Goal: Task Accomplishment & Management: Use online tool/utility

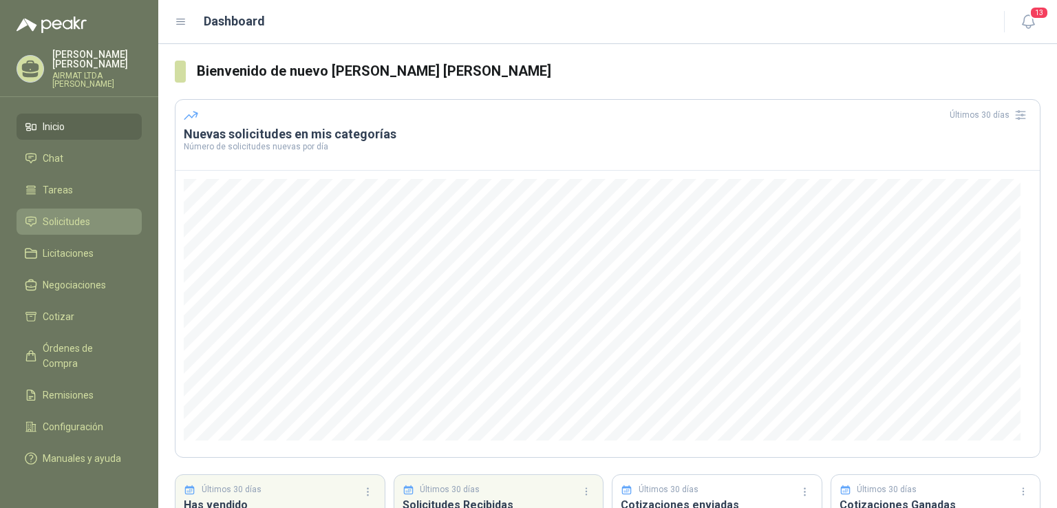
click at [69, 229] on span "Solicitudes" at bounding box center [66, 221] width 47 height 15
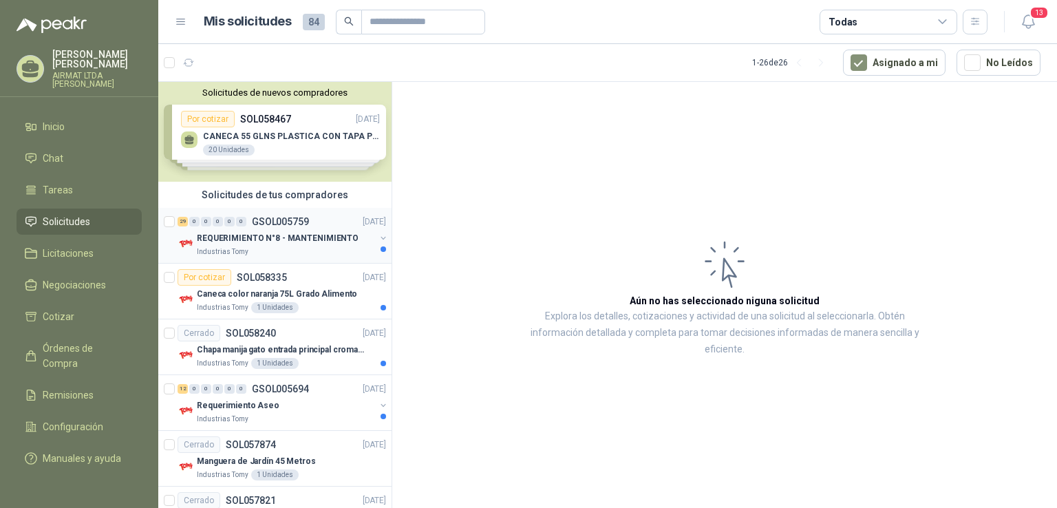
click at [292, 243] on p "REQUERIMIENTO N°8 - MANTENIMIENTO" at bounding box center [278, 238] width 162 height 13
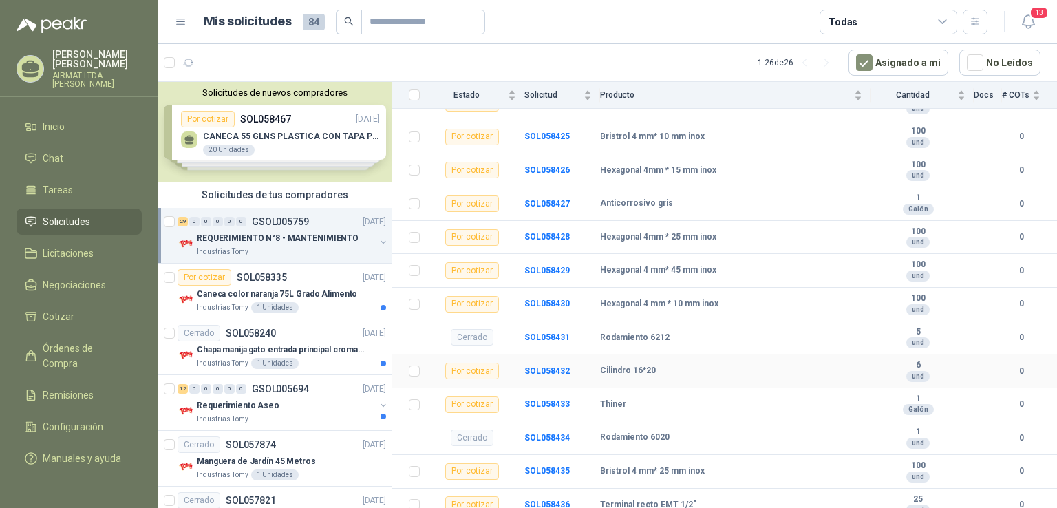
scroll to position [482, 0]
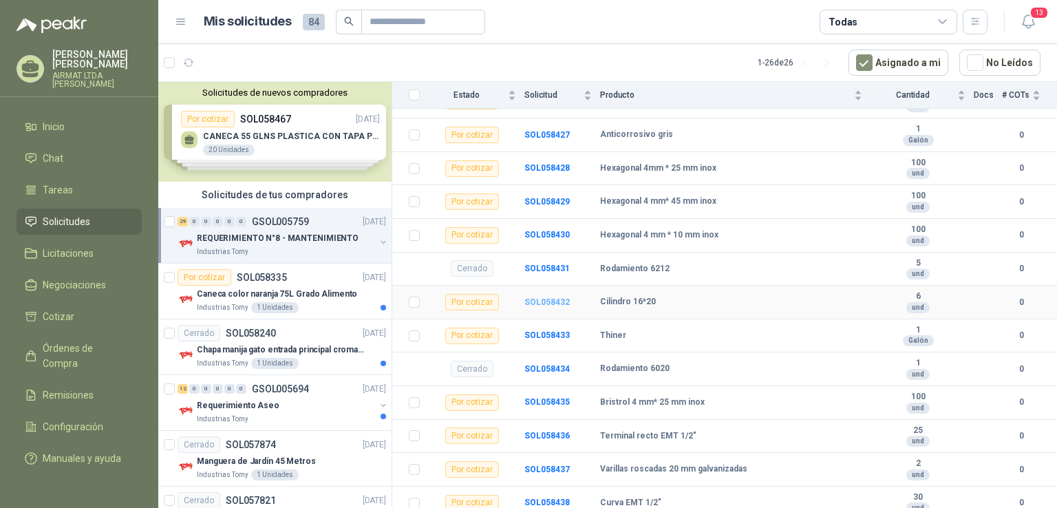
click at [542, 297] on b "SOL058432" at bounding box center [546, 302] width 45 height 10
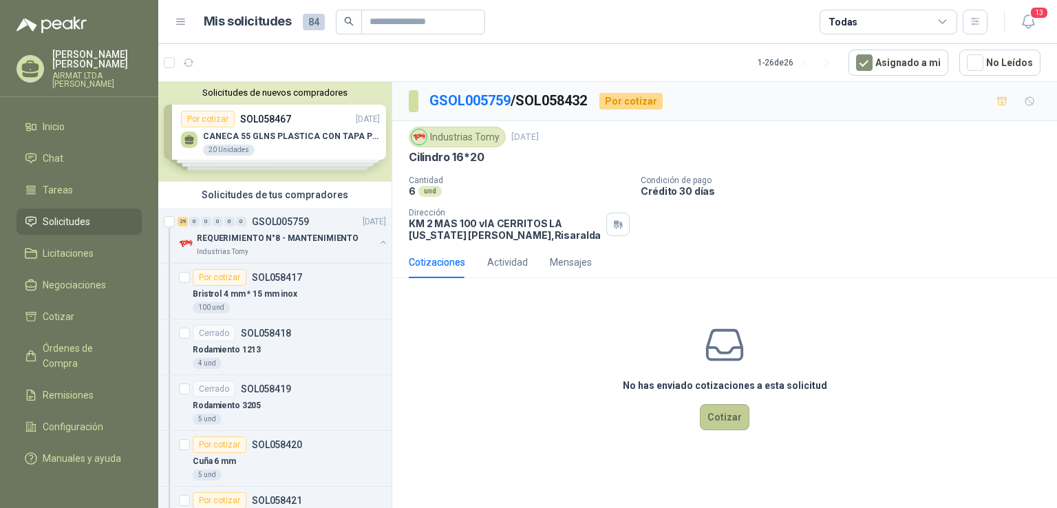
click at [720, 414] on button "Cotizar" at bounding box center [725, 417] width 50 height 26
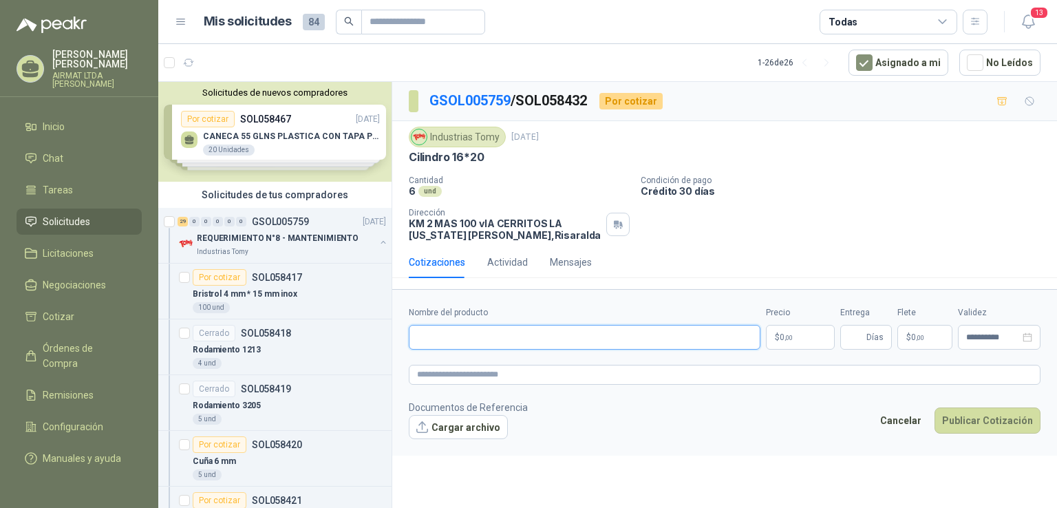
click at [579, 341] on input "Nombre del producto" at bounding box center [585, 337] width 352 height 25
click at [481, 336] on input "**********" at bounding box center [585, 337] width 352 height 25
click at [577, 338] on input "**********" at bounding box center [585, 337] width 352 height 25
type input "**********"
click at [805, 336] on p "$ 0 ,00" at bounding box center [800, 337] width 69 height 25
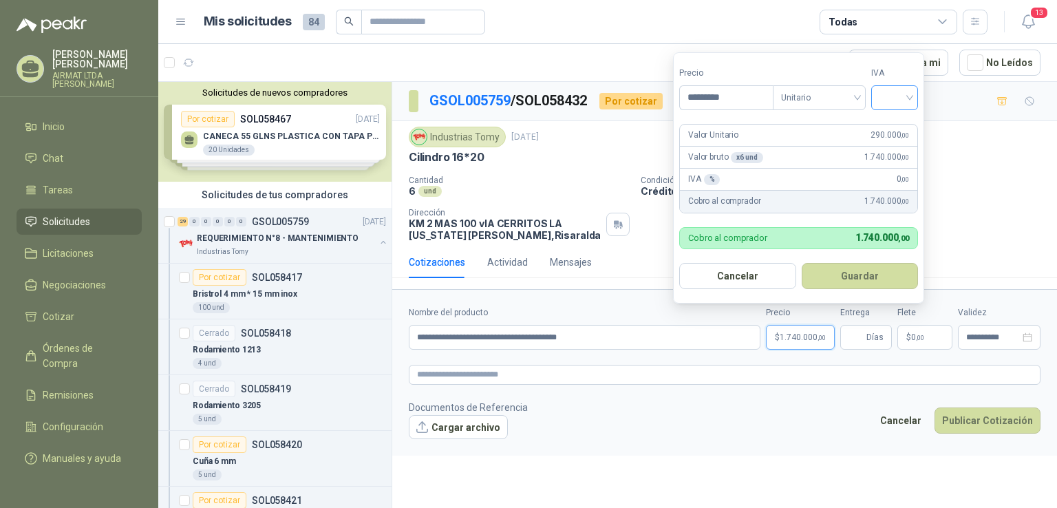
click at [918, 94] on div at bounding box center [894, 97] width 47 height 25
type input "*********"
click at [903, 122] on div "19%" at bounding box center [897, 125] width 25 height 15
click at [845, 338] on span "Días" at bounding box center [866, 337] width 52 height 25
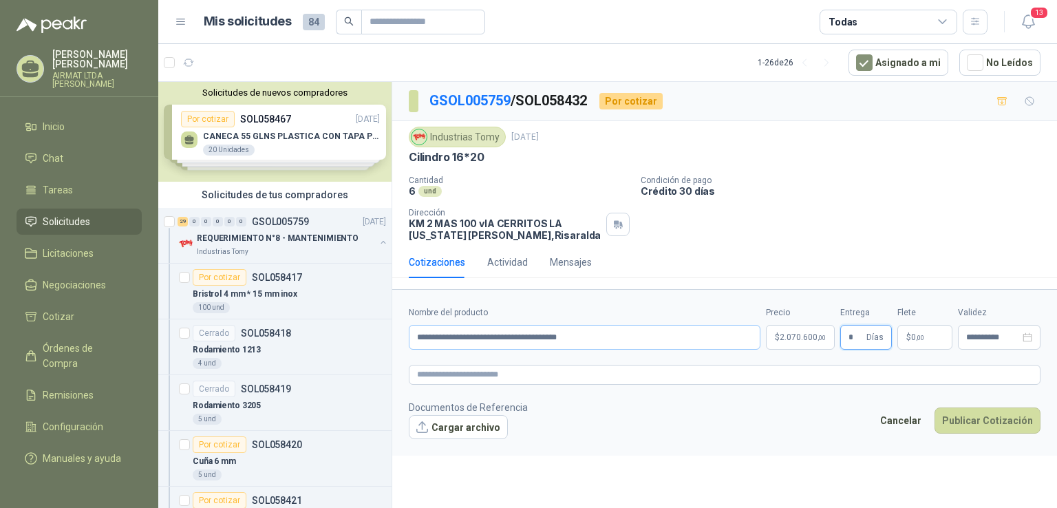
type input "*"
click at [591, 339] on input "**********" at bounding box center [585, 337] width 352 height 25
type input "**********"
click at [972, 413] on button "Publicar Cotización" at bounding box center [987, 420] width 106 height 26
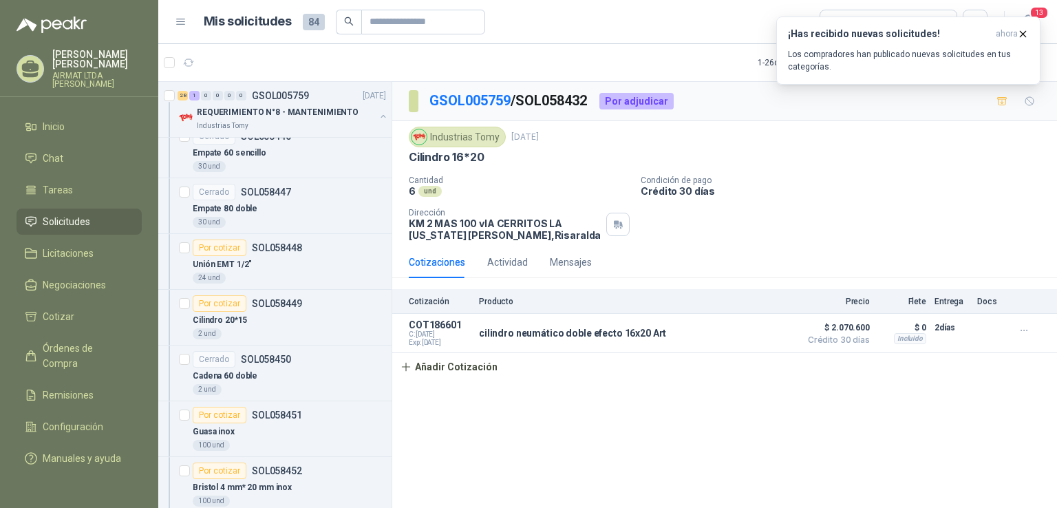
scroll to position [1720, 0]
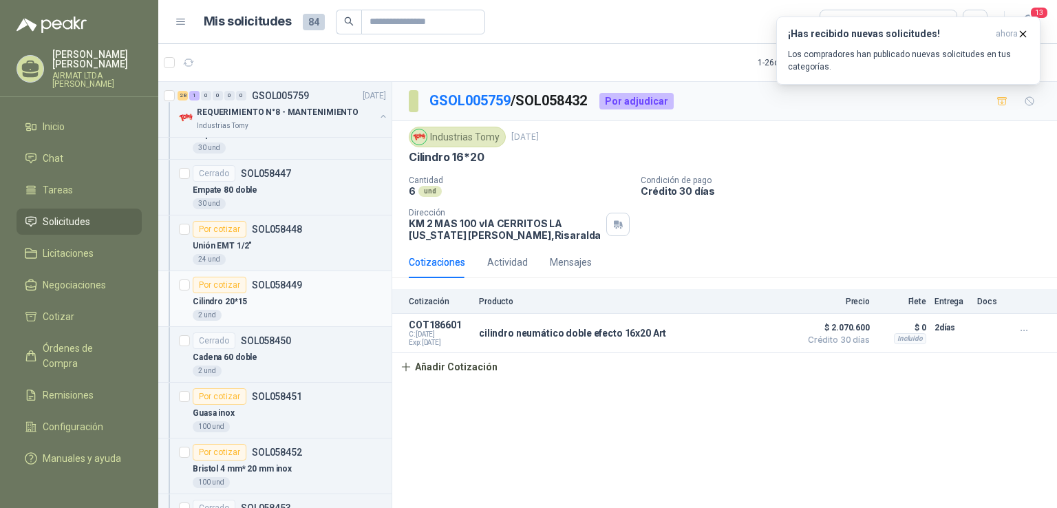
click at [234, 283] on div "Por cotizar" at bounding box center [220, 285] width 54 height 17
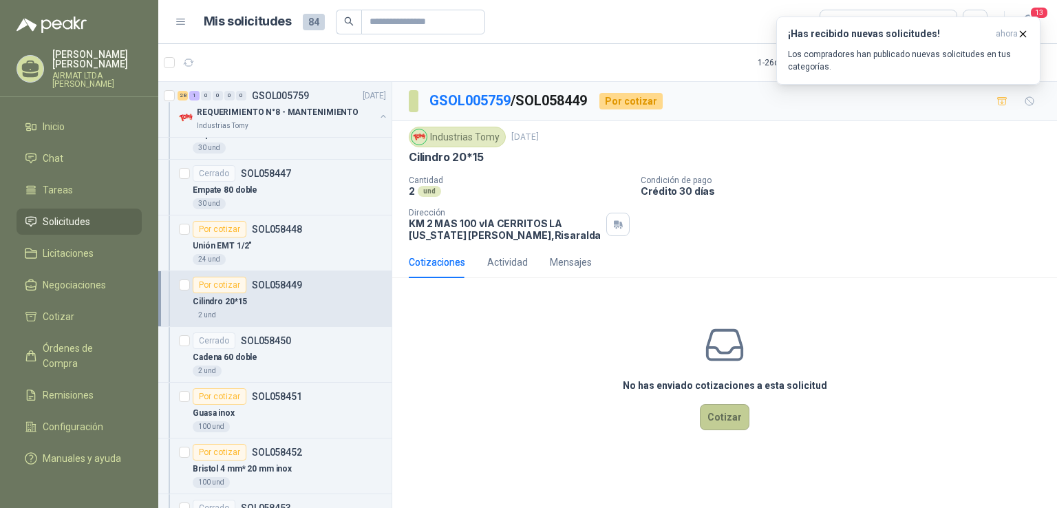
click at [727, 429] on button "Cotizar" at bounding box center [725, 417] width 50 height 26
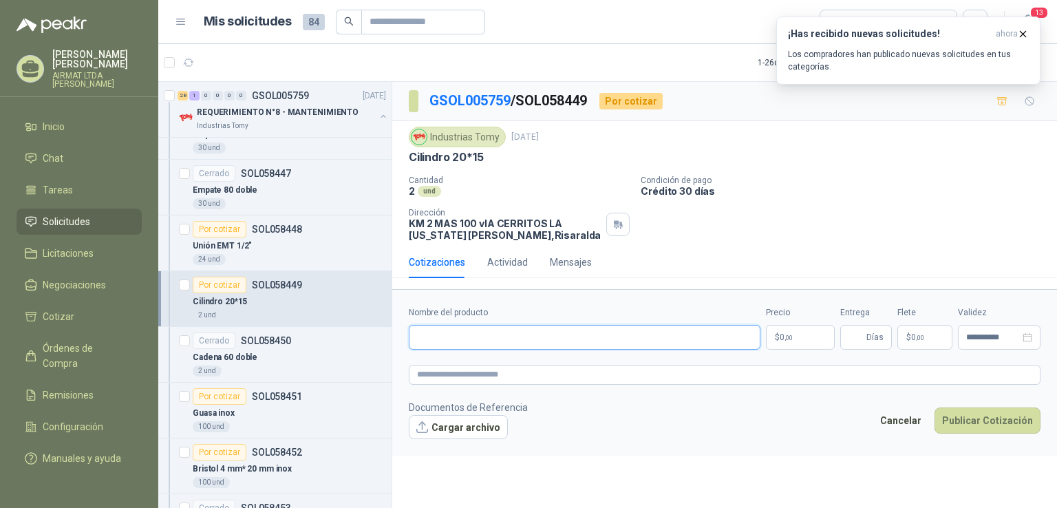
click at [445, 339] on input "Nombre del producto" at bounding box center [585, 337] width 352 height 25
type input "**********"
click at [809, 329] on p "$ 0 ,00" at bounding box center [800, 337] width 69 height 25
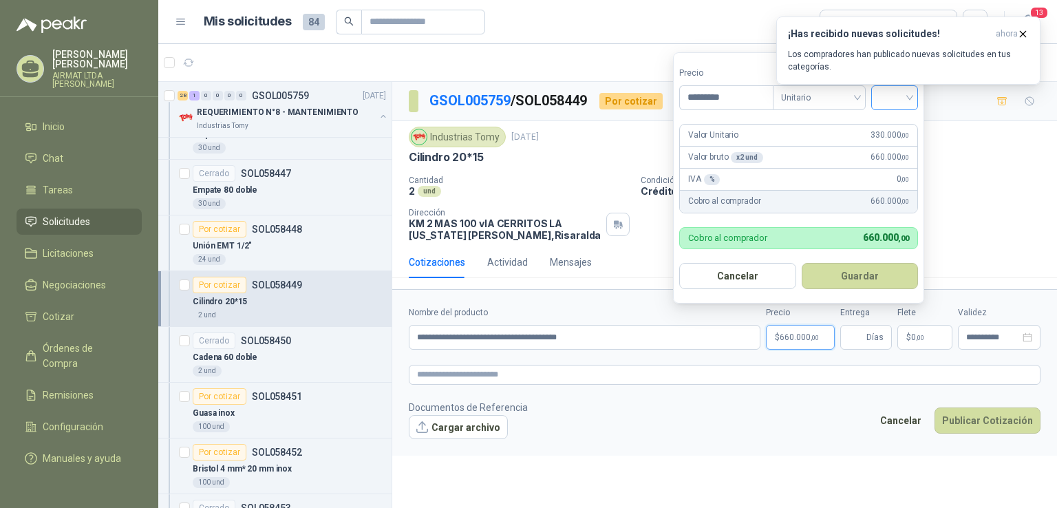
type input "*********"
click at [908, 96] on input "search" at bounding box center [894, 96] width 30 height 21
click at [908, 125] on div "19%" at bounding box center [897, 125] width 25 height 15
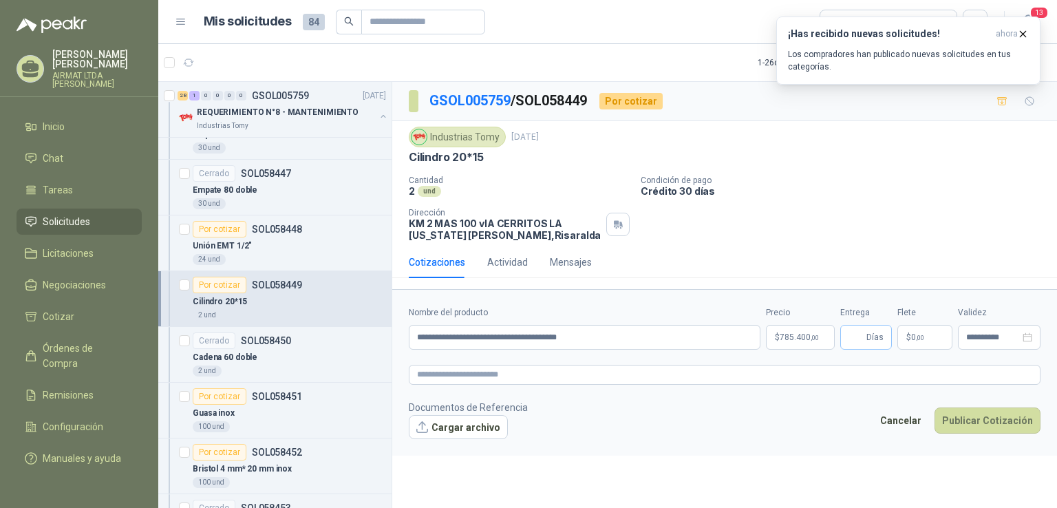
click at [875, 332] on span "Días" at bounding box center [874, 336] width 17 height 23
type input "*"
click at [1007, 419] on button "Publicar Cotización" at bounding box center [987, 420] width 106 height 26
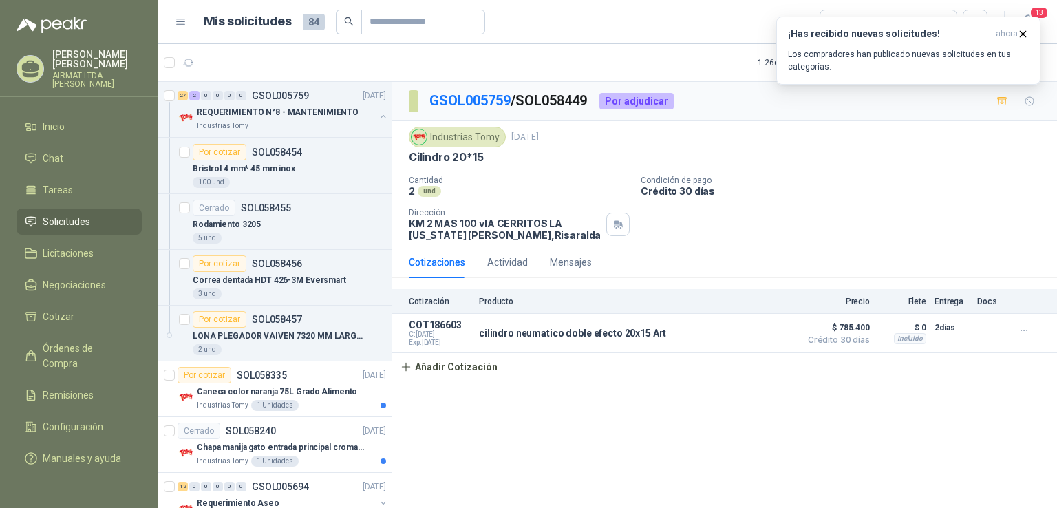
scroll to position [2133, 0]
click at [312, 386] on p "Caneca color naranja 75L Grado Alimento" at bounding box center [277, 390] width 160 height 13
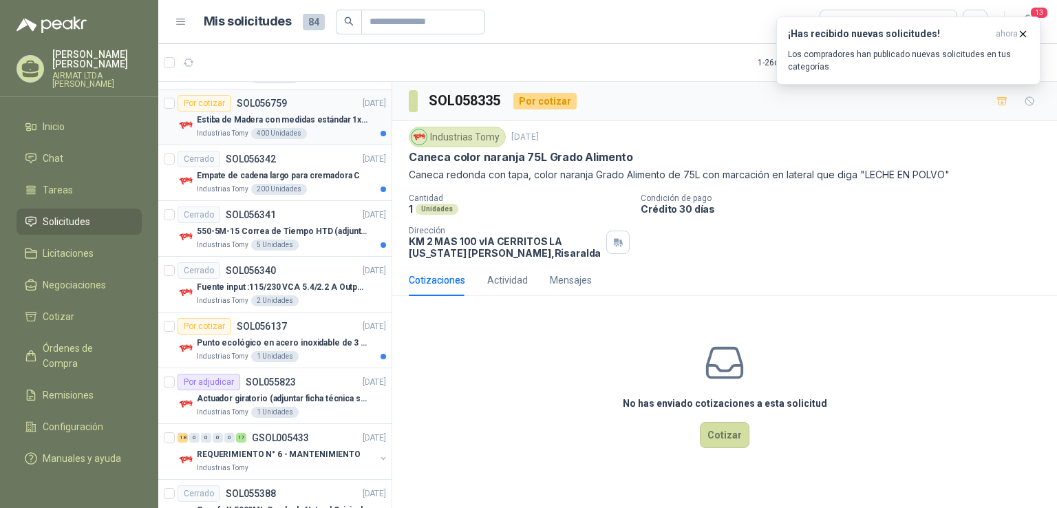
scroll to position [3096, 0]
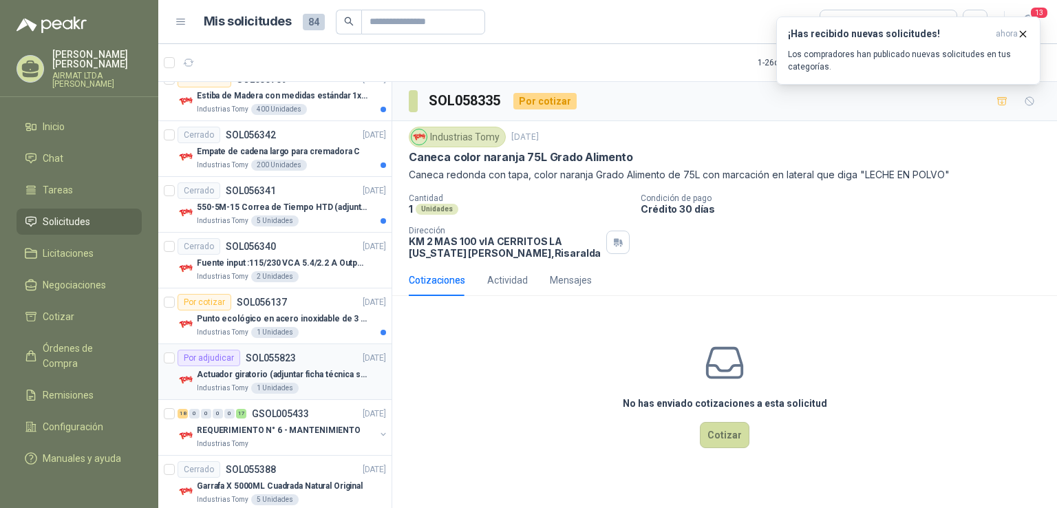
click at [312, 368] on p "Actuador giratorio (adjuntar ficha técnica si es diferente a festo)" at bounding box center [282, 374] width 171 height 13
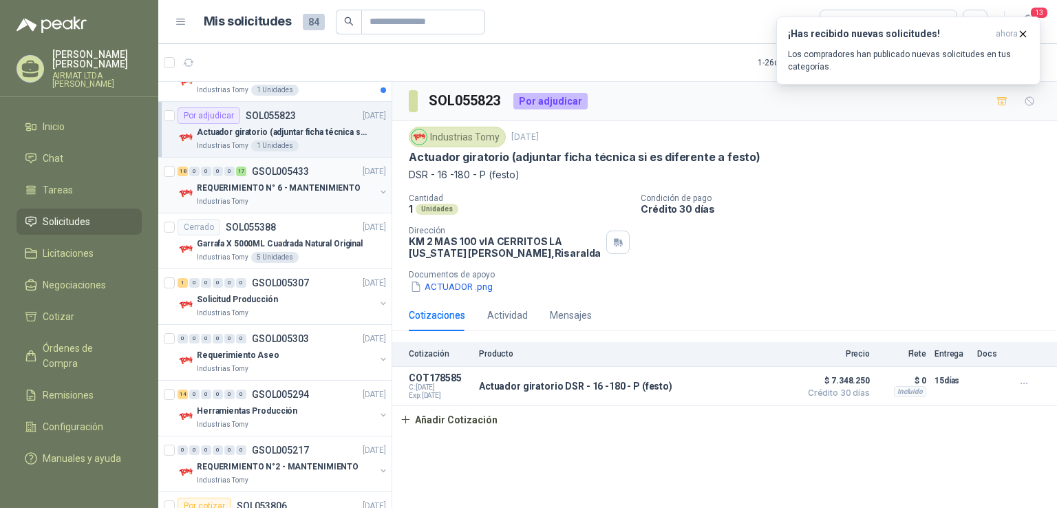
scroll to position [3384, 0]
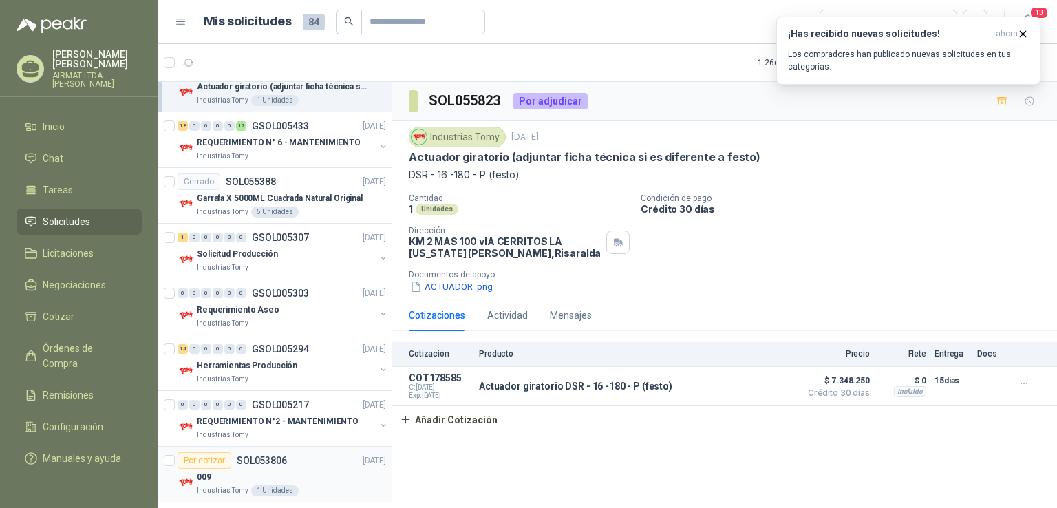
click at [301, 469] on div "009" at bounding box center [291, 477] width 189 height 17
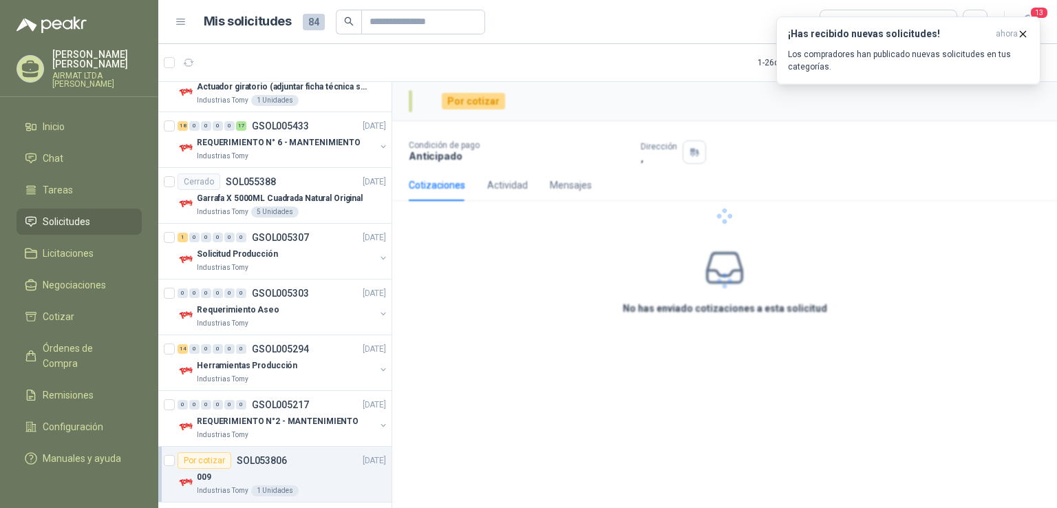
click at [301, 469] on div "009" at bounding box center [291, 477] width 189 height 17
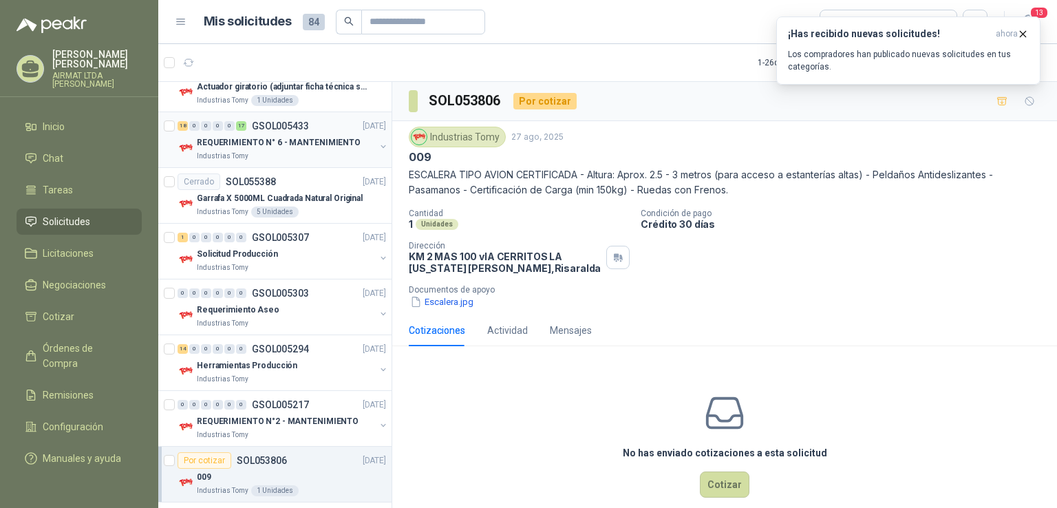
click at [325, 136] on p "REQUERIMIENTO N° 6 - MANTENIMIENTO" at bounding box center [279, 142] width 164 height 13
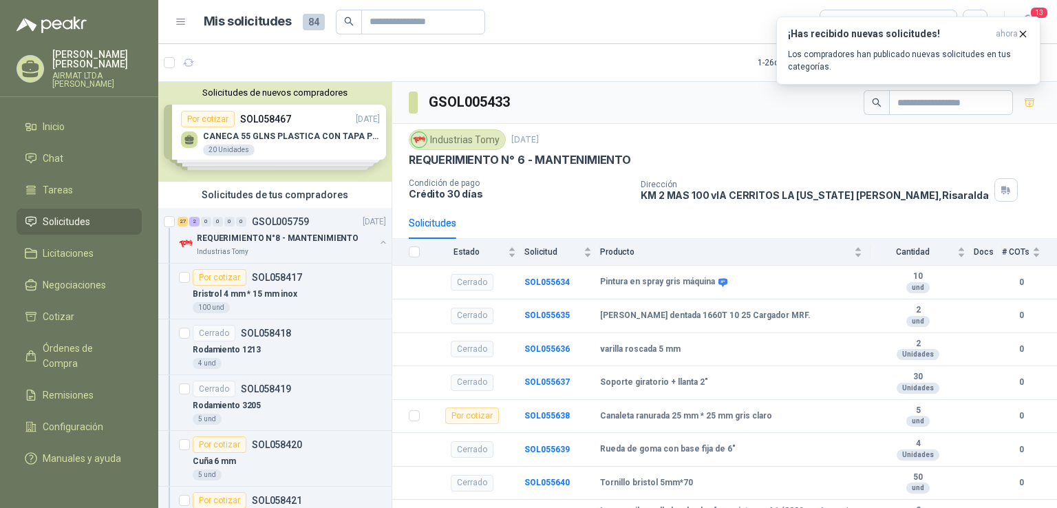
click at [342, 144] on div "Solicitudes de nuevos compradores Por cotizar SOL058467 02/10/25 CANECA 55 GLNS…" at bounding box center [274, 132] width 233 height 100
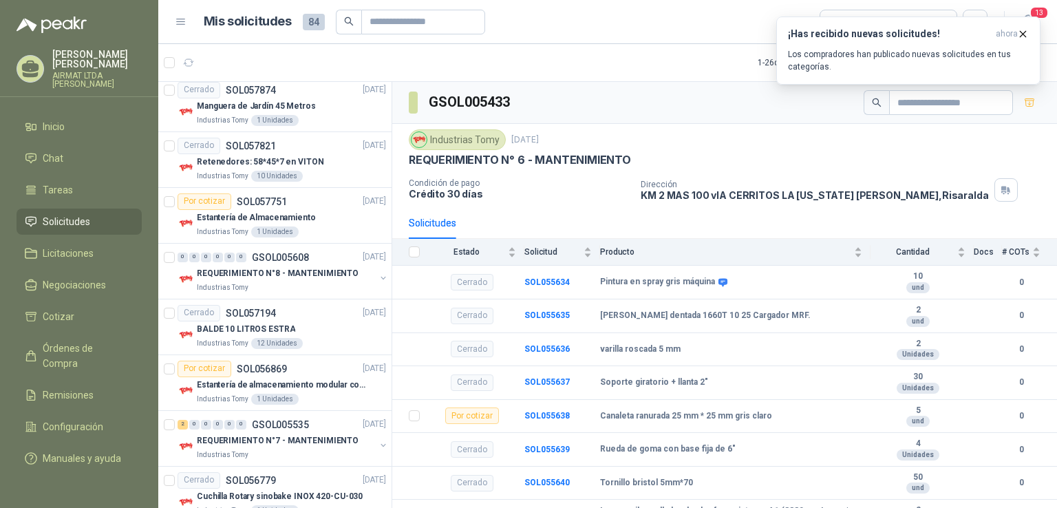
scroll to position [2477, 0]
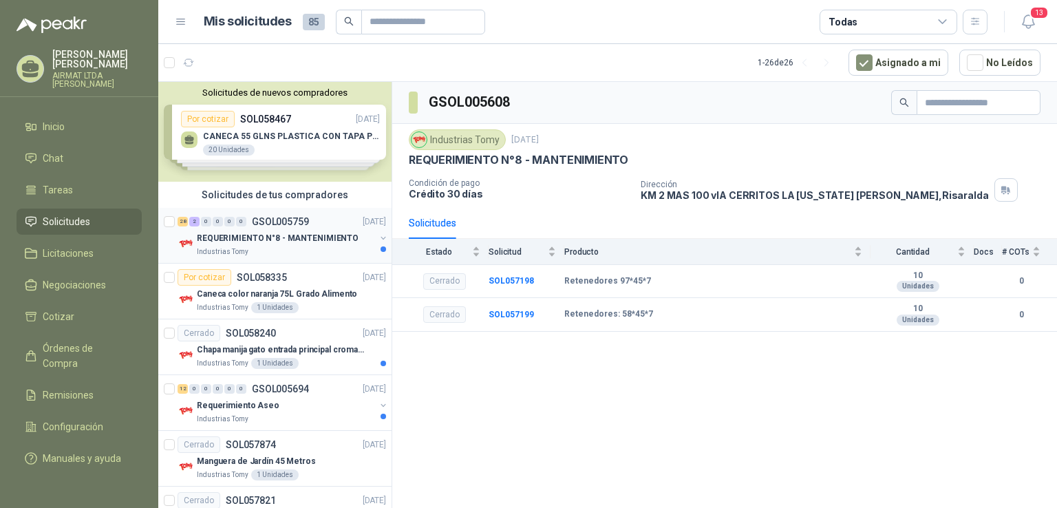
click at [330, 237] on p "REQUERIMIENTO N°8 - MANTENIMIENTO" at bounding box center [278, 238] width 162 height 13
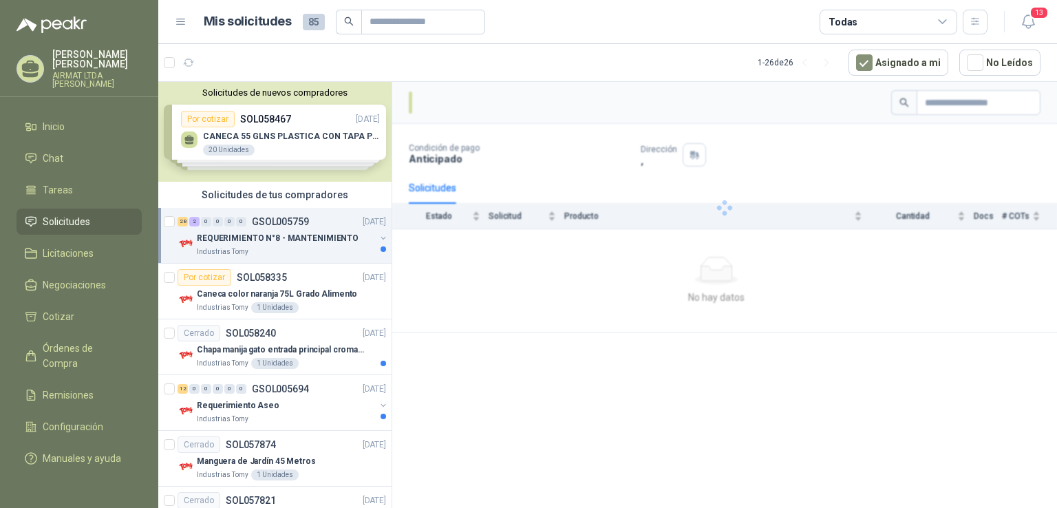
click at [330, 237] on p "REQUERIMIENTO N°8 - MANTENIMIENTO" at bounding box center [278, 238] width 162 height 13
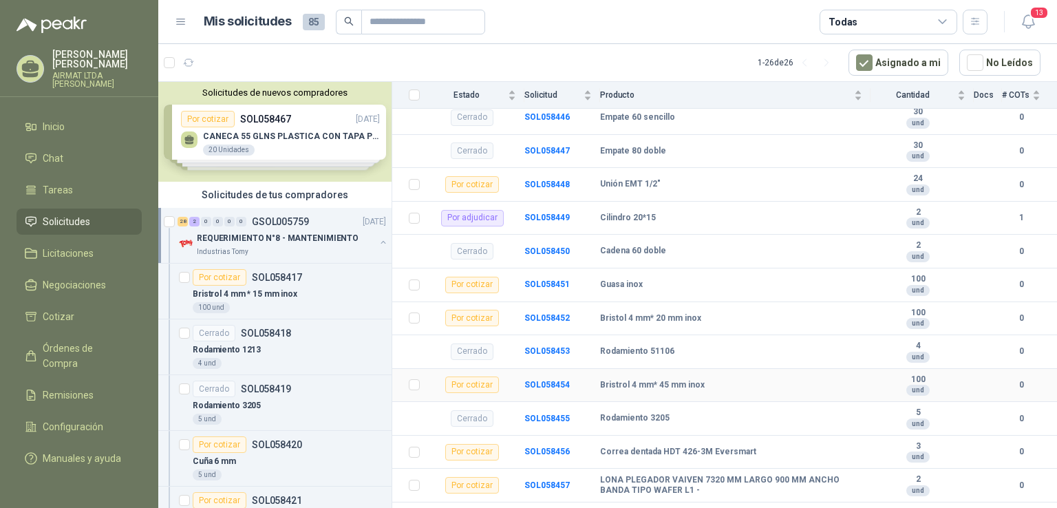
scroll to position [1123, 0]
